Goal: Task Accomplishment & Management: Manage account settings

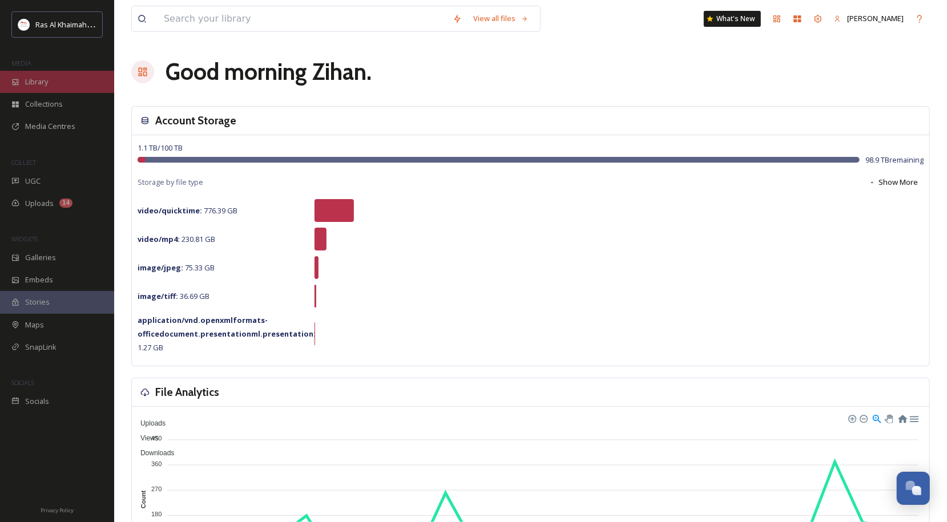
click at [51, 84] on div "Library" at bounding box center [57, 82] width 114 height 22
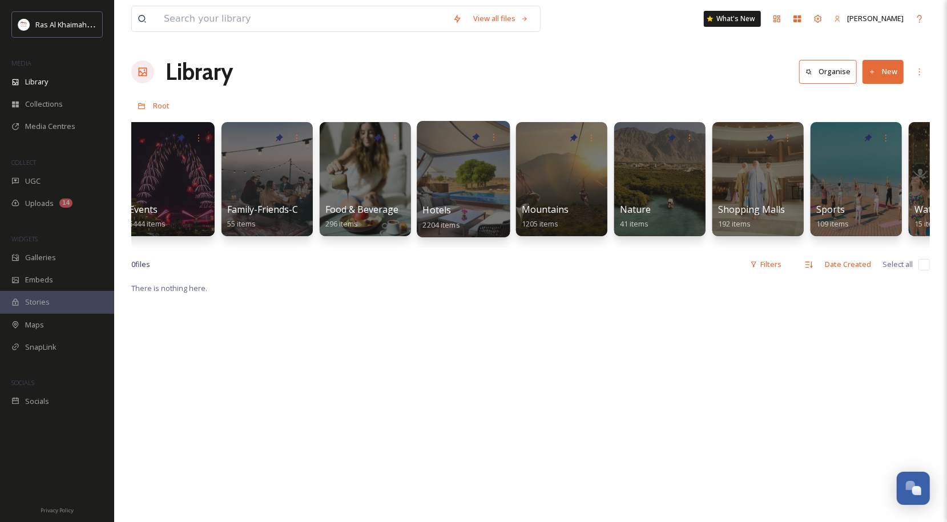
scroll to position [0, 406]
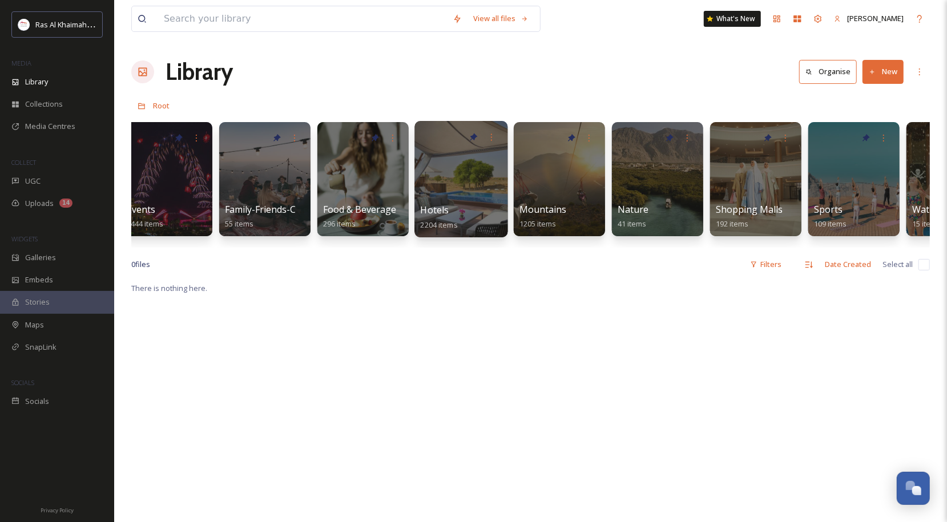
click at [421, 178] on div at bounding box center [460, 179] width 93 height 116
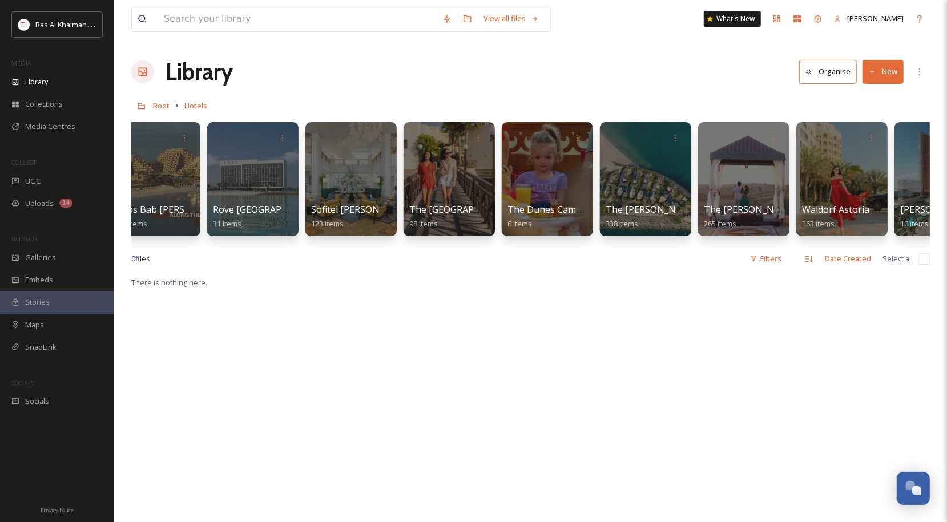
scroll to position [0, 1458]
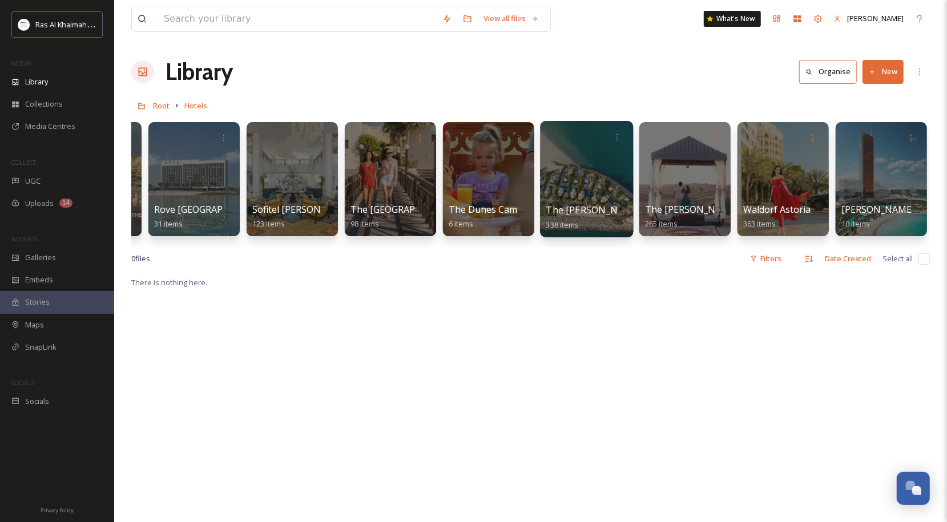
click at [593, 188] on div at bounding box center [586, 179] width 93 height 116
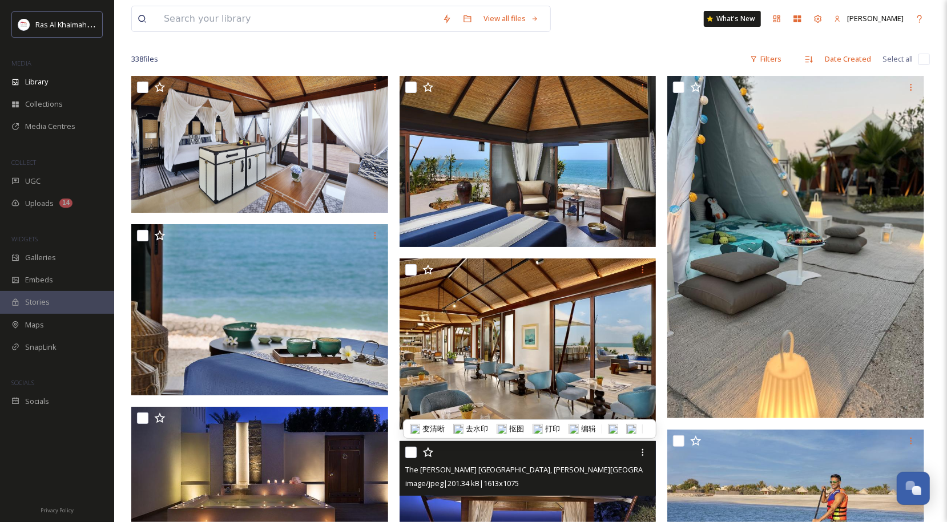
scroll to position [57, 0]
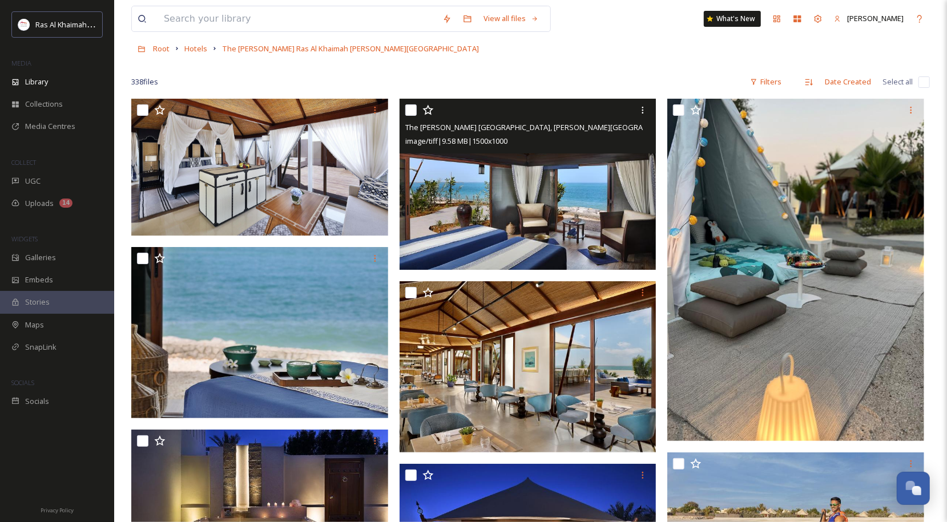
click at [410, 112] on input "checkbox" at bounding box center [410, 109] width 11 height 11
checkbox input "true"
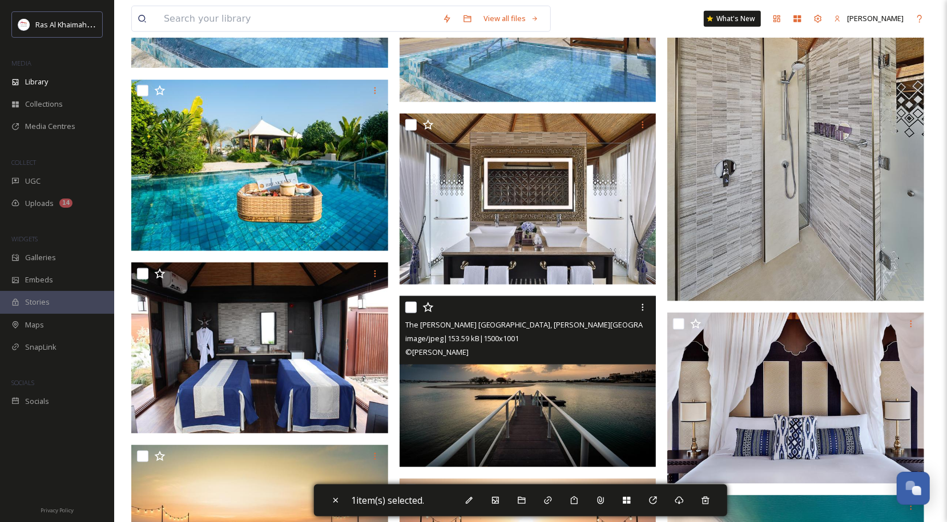
scroll to position [970, 0]
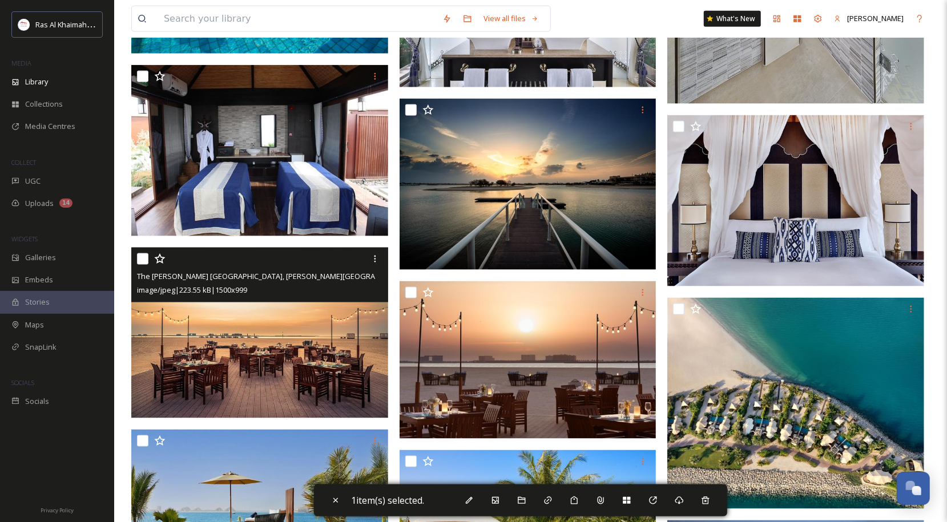
click at [143, 260] on input "checkbox" at bounding box center [142, 258] width 11 height 11
checkbox input "true"
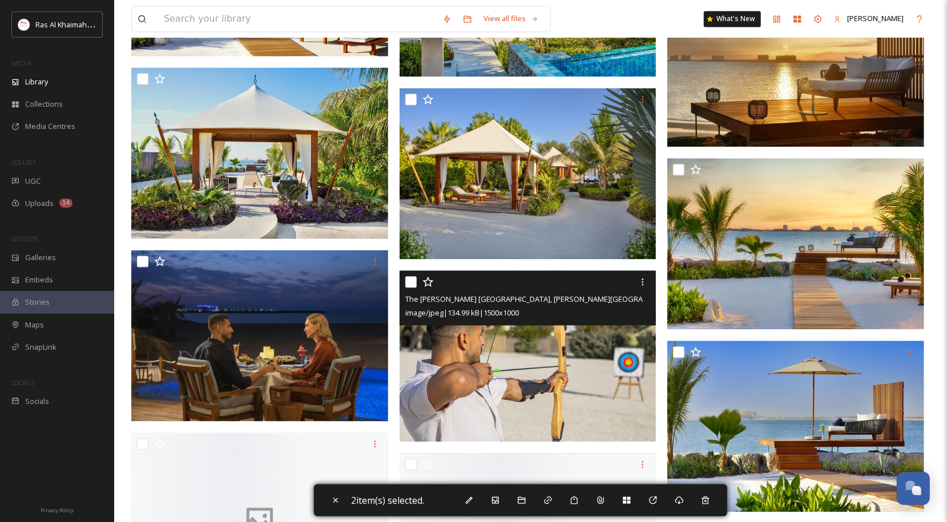
scroll to position [1541, 0]
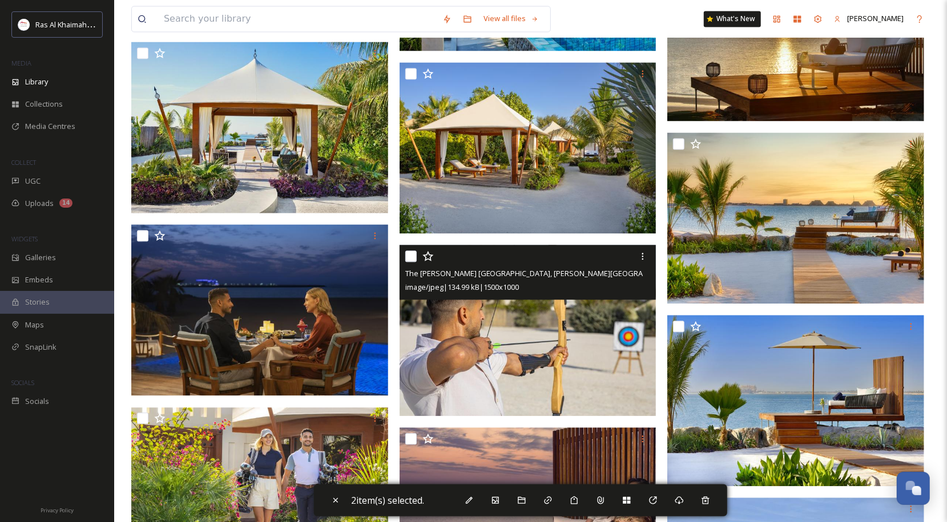
click at [410, 255] on input "checkbox" at bounding box center [410, 255] width 11 height 11
checkbox input "true"
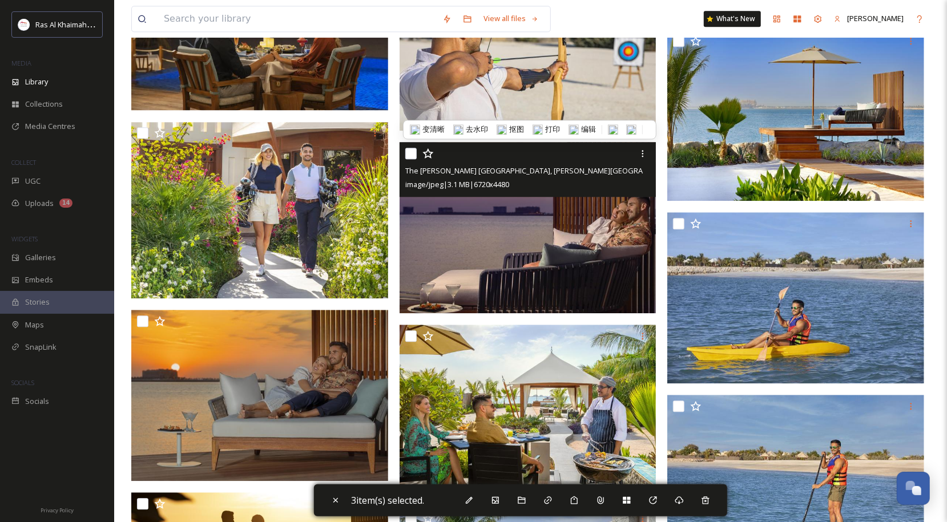
scroll to position [1997, 0]
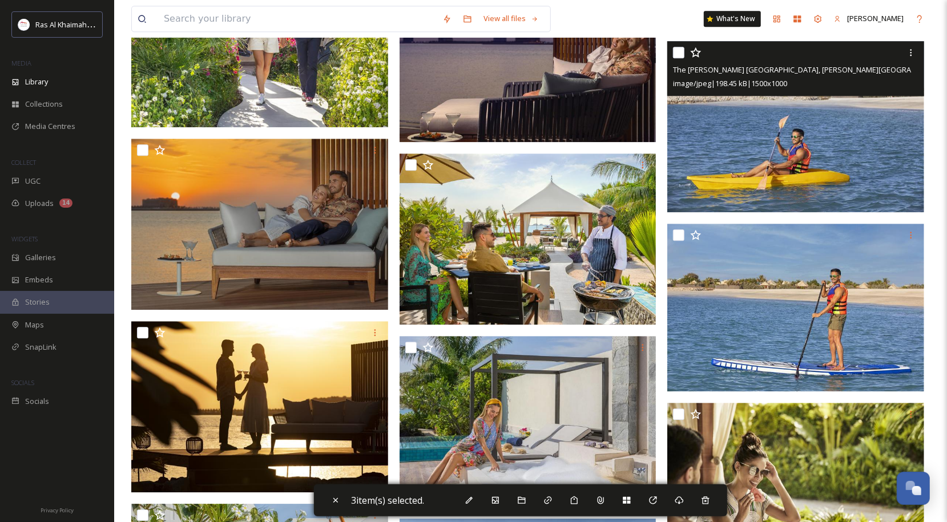
click at [679, 55] on input "checkbox" at bounding box center [678, 52] width 11 height 11
checkbox input "true"
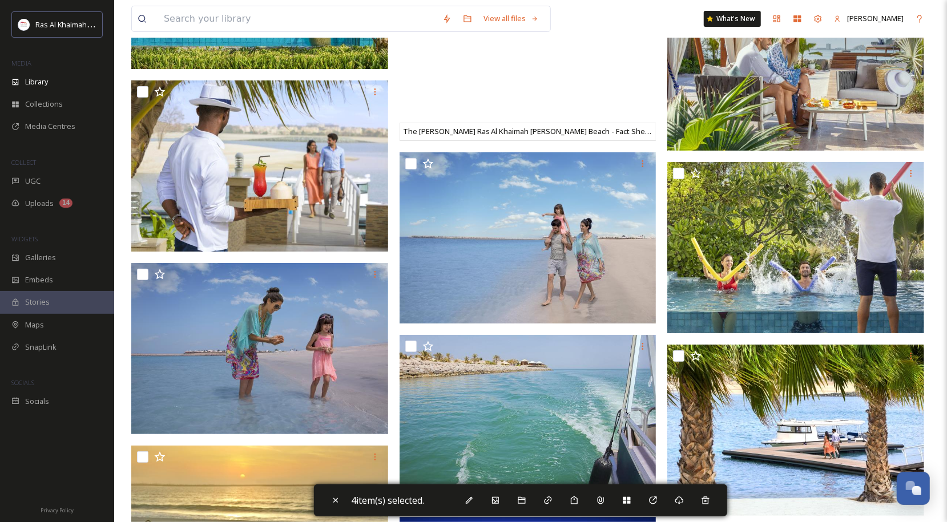
scroll to position [3195, 0]
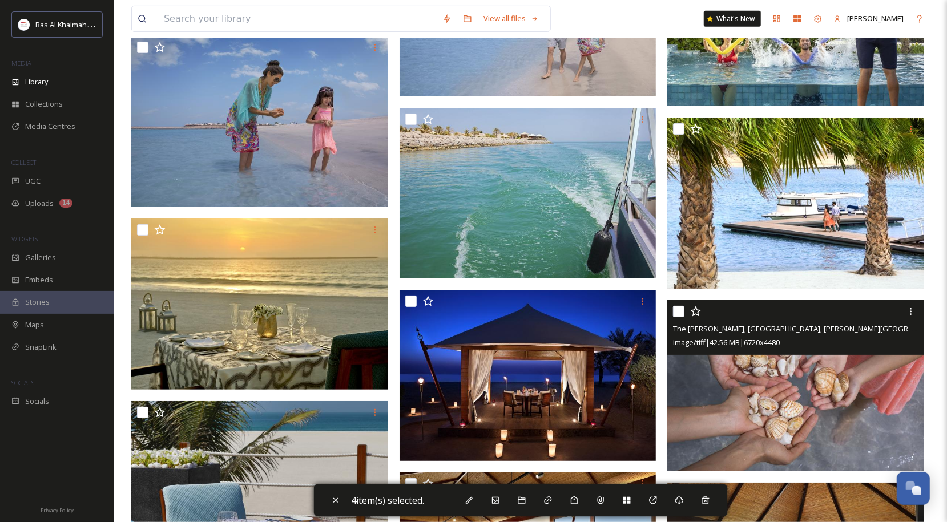
click at [678, 308] on input "checkbox" at bounding box center [678, 311] width 11 height 11
checkbox input "true"
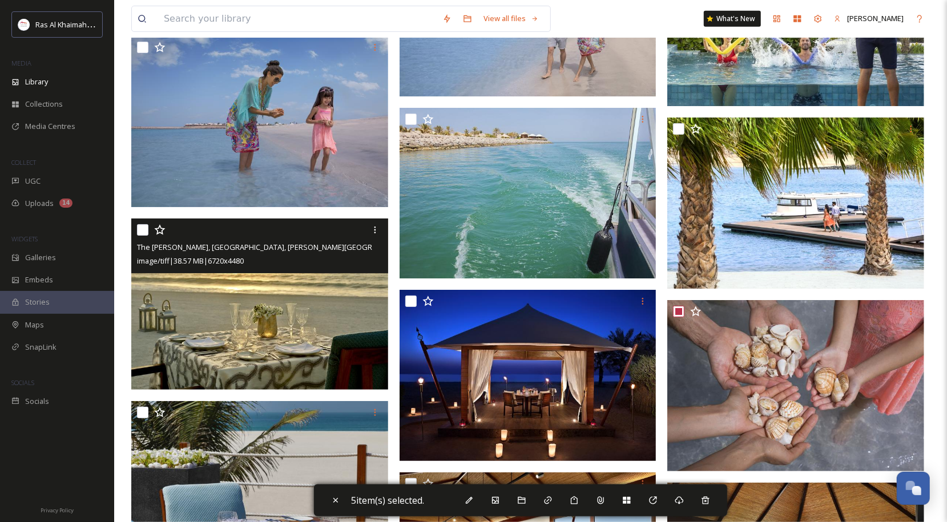
drag, startPoint x: 143, startPoint y: 232, endPoint x: 155, endPoint y: 239, distance: 14.0
click at [143, 232] on input "checkbox" at bounding box center [142, 229] width 11 height 11
checkbox input "true"
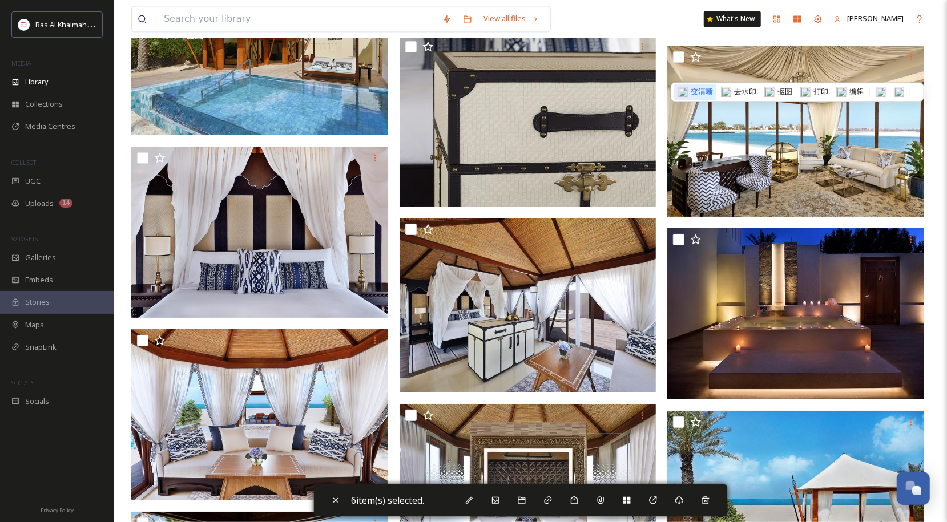
scroll to position [4508, 0]
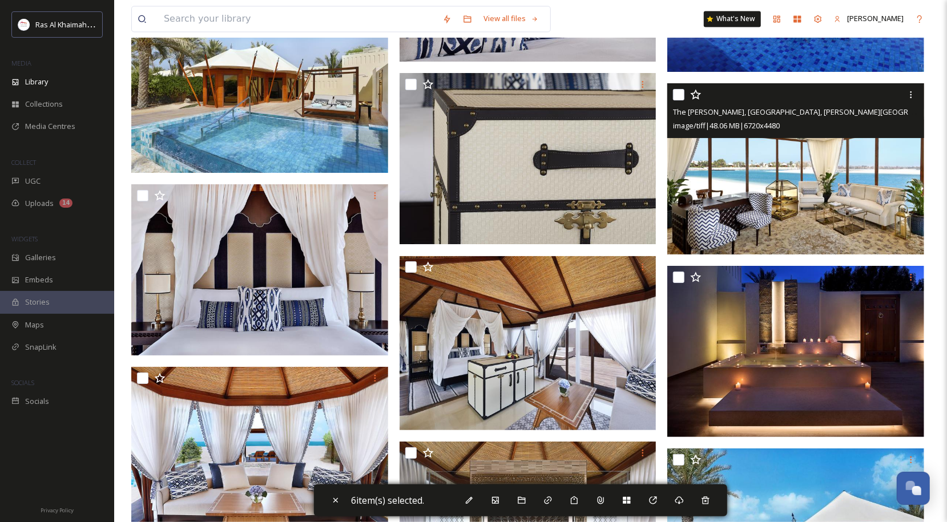
click at [681, 96] on input "checkbox" at bounding box center [678, 94] width 11 height 11
checkbox input "true"
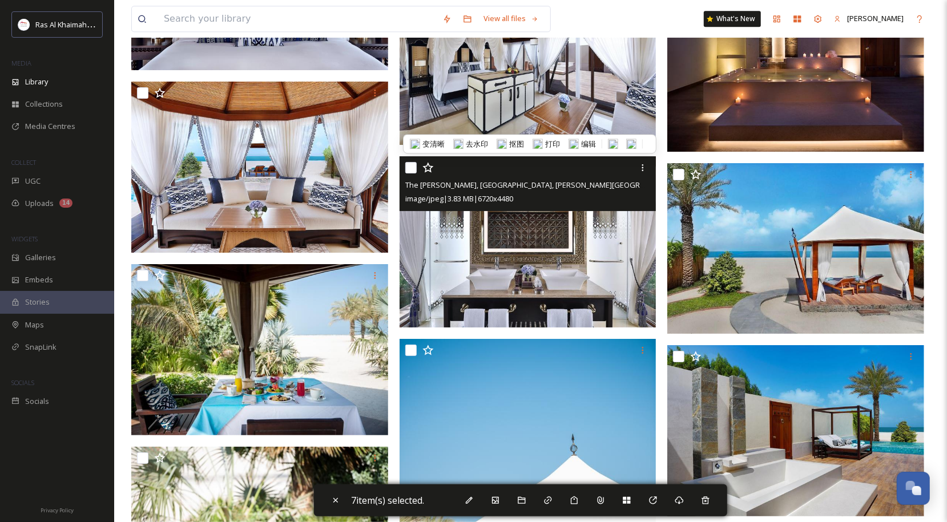
scroll to position [4964, 0]
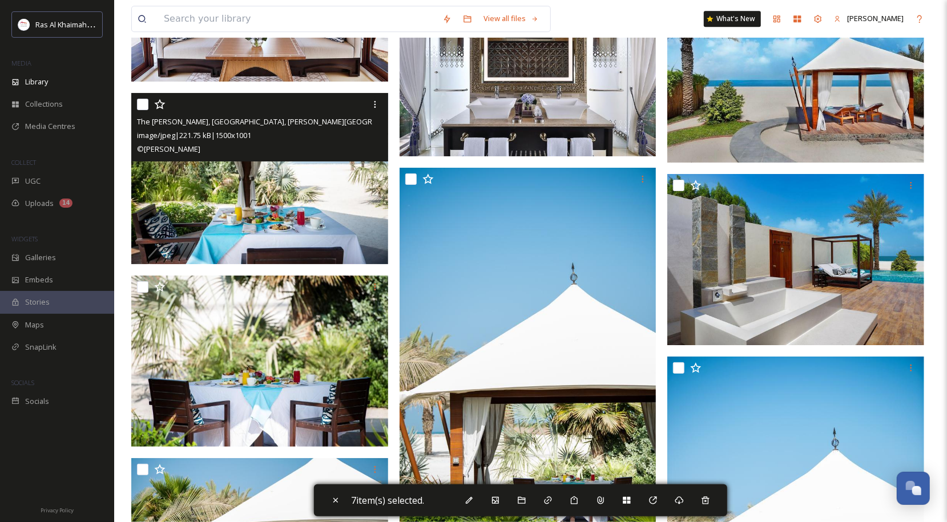
click at [142, 100] on input "checkbox" at bounding box center [142, 104] width 11 height 11
checkbox input "true"
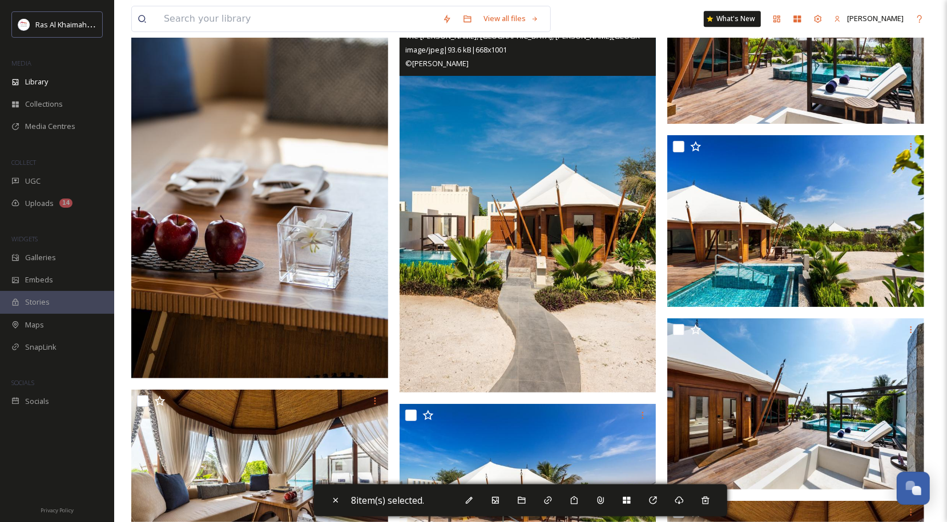
scroll to position [8274, 0]
